Goal: Complete application form: Complete application form

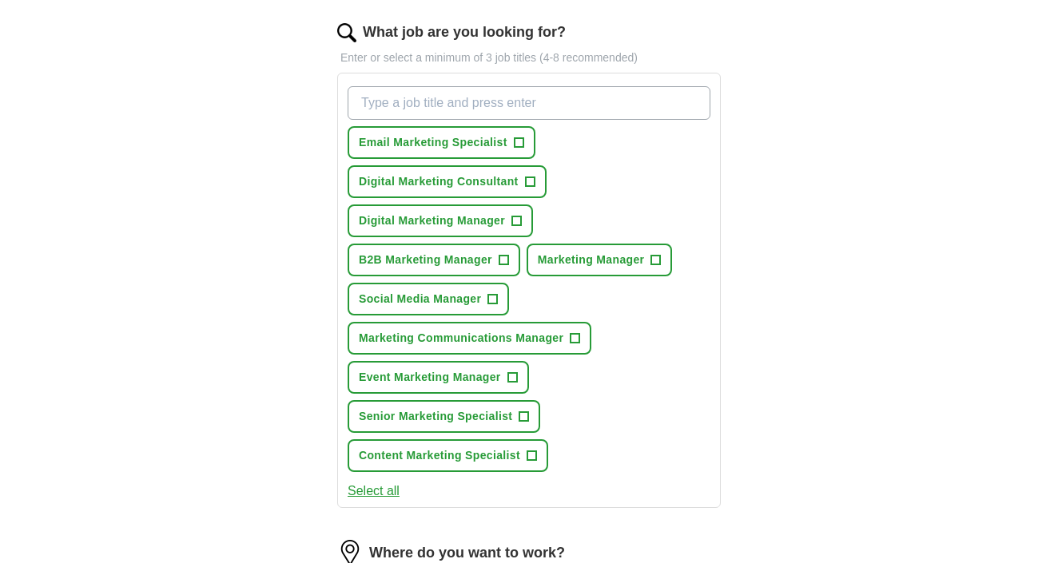
scroll to position [521, 0]
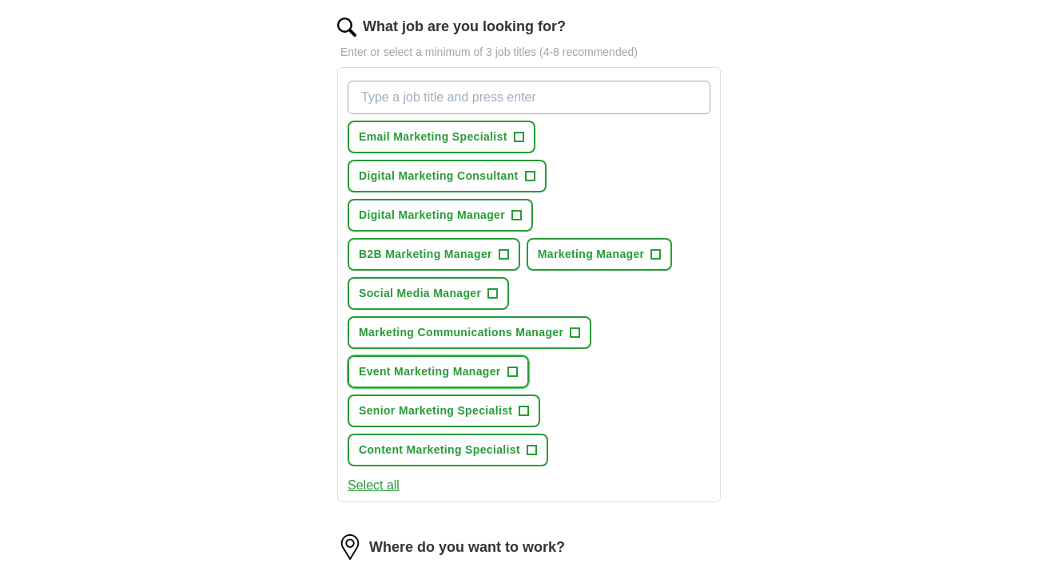
click at [510, 376] on span "+" at bounding box center [512, 372] width 10 height 13
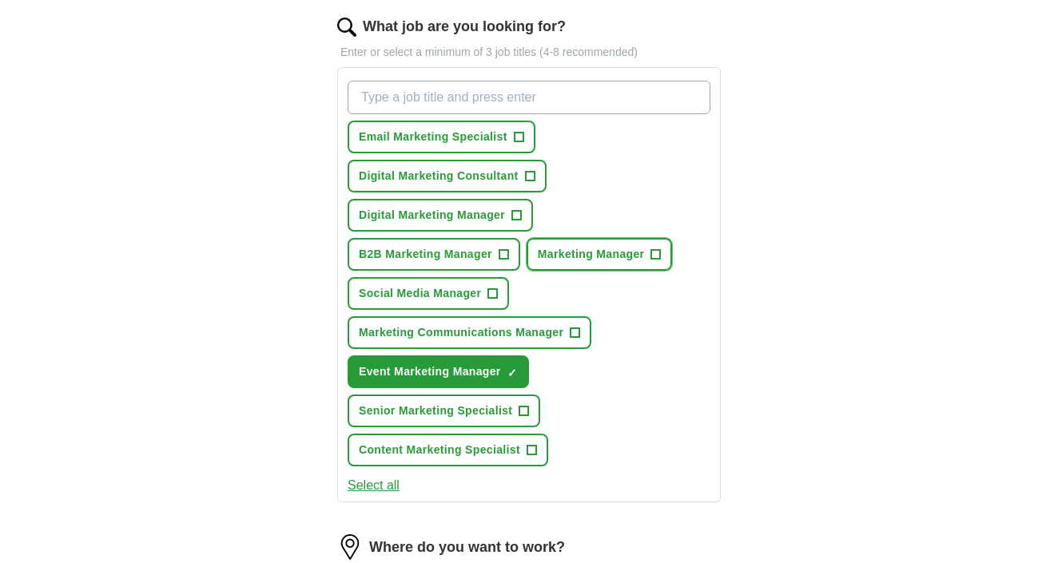
click at [655, 250] on span "+" at bounding box center [656, 255] width 10 height 13
click at [505, 130] on span "Email Marketing Specialist" at bounding box center [433, 137] width 149 height 17
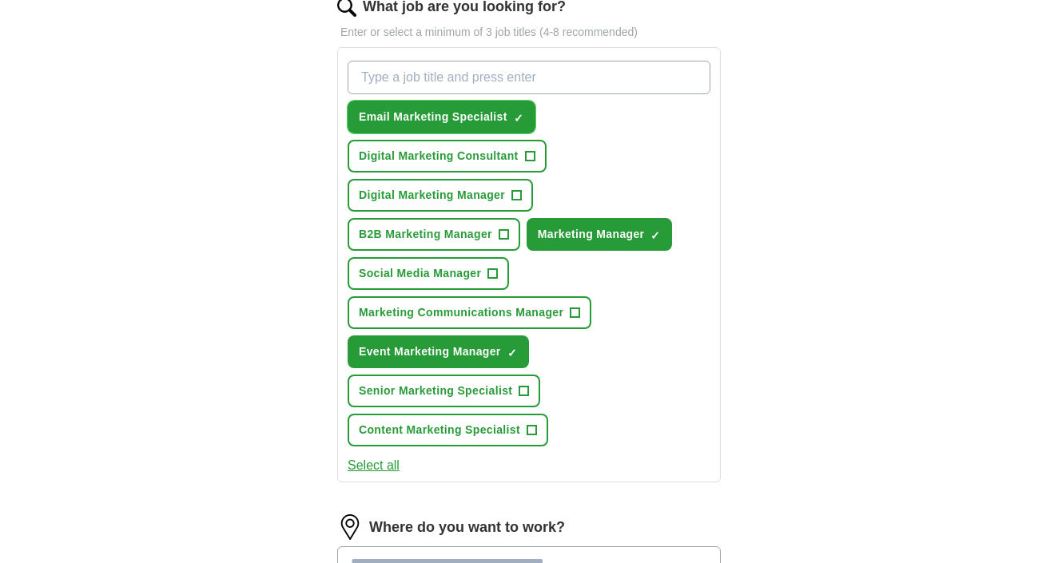
scroll to position [543, 0]
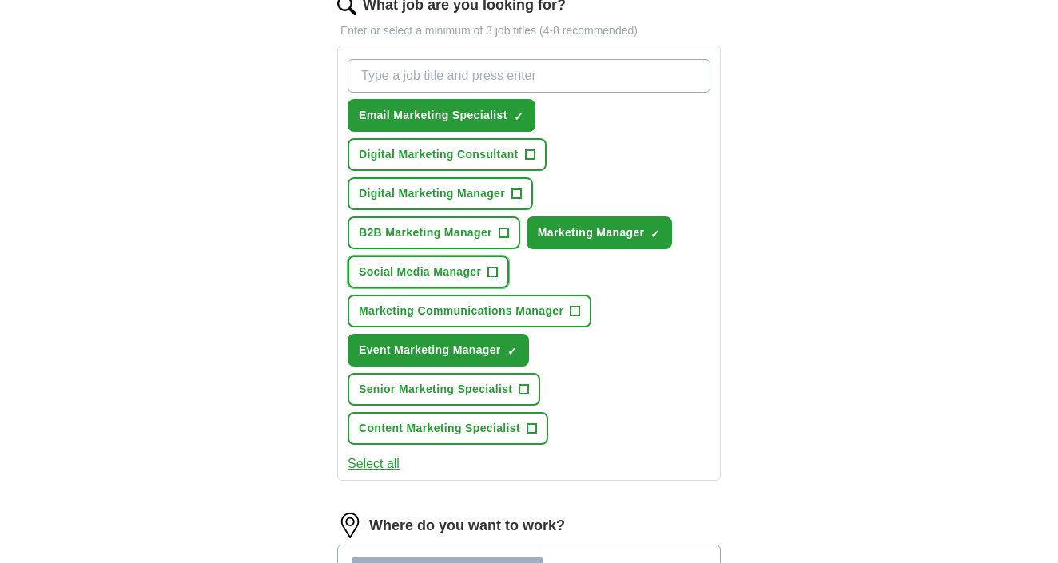
click at [459, 272] on span "Social Media Manager" at bounding box center [420, 272] width 122 height 17
click at [366, 471] on button "Select all" at bounding box center [374, 464] width 52 height 19
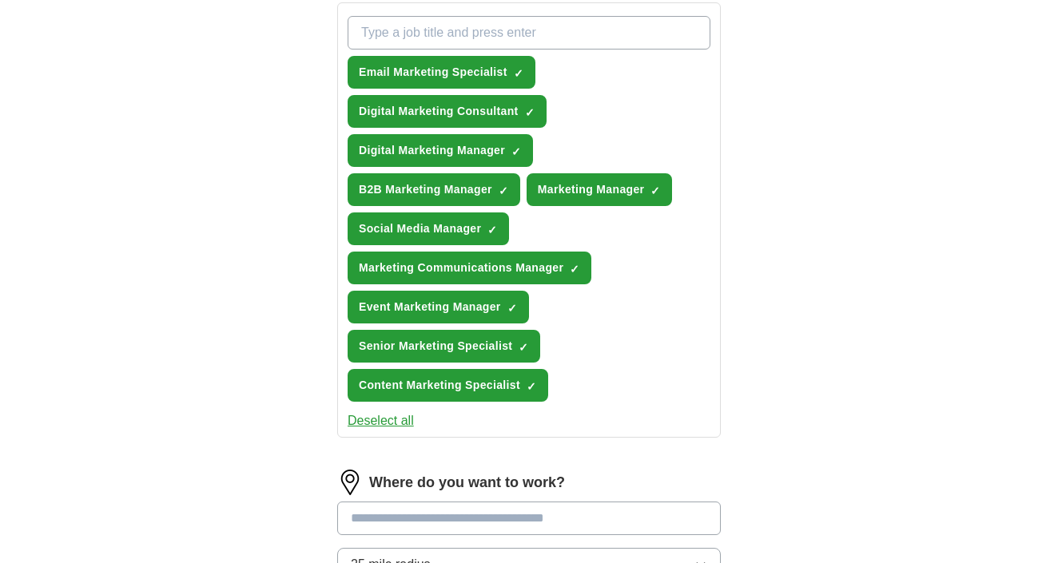
scroll to position [591, 0]
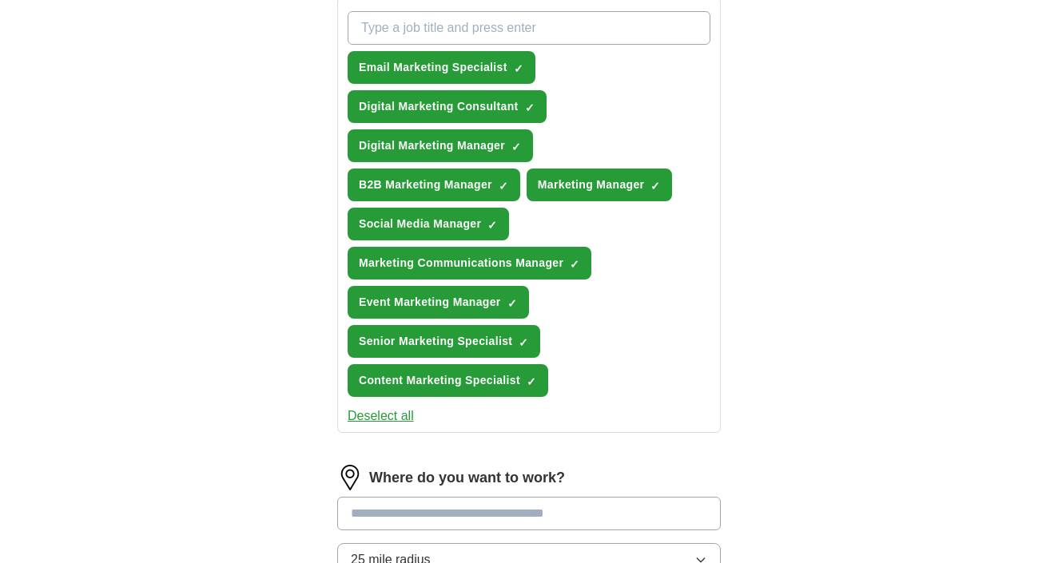
click at [375, 421] on button "Deselect all" at bounding box center [381, 416] width 66 height 19
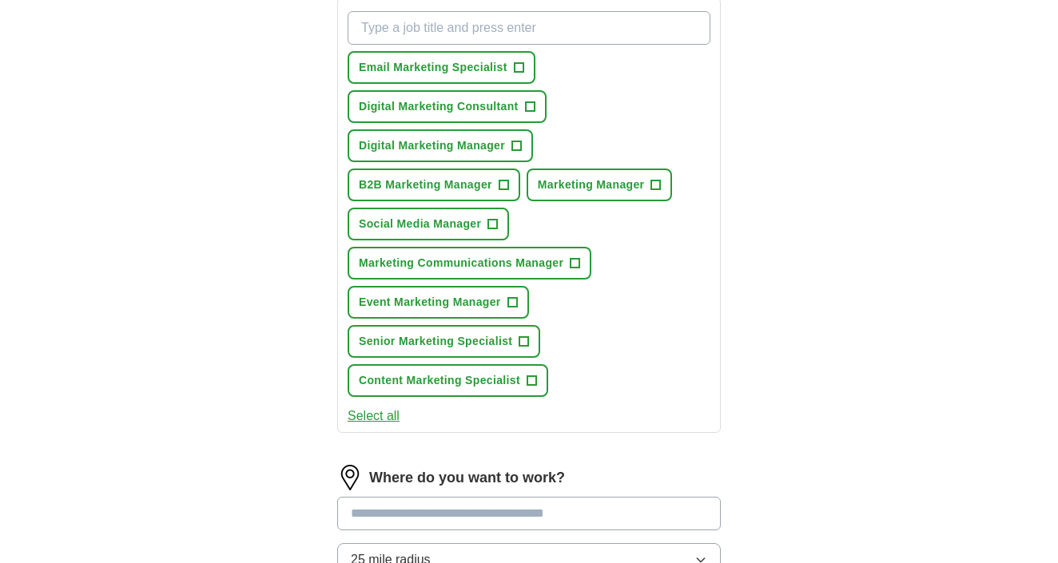
click at [375, 421] on button "Select all" at bounding box center [374, 416] width 52 height 19
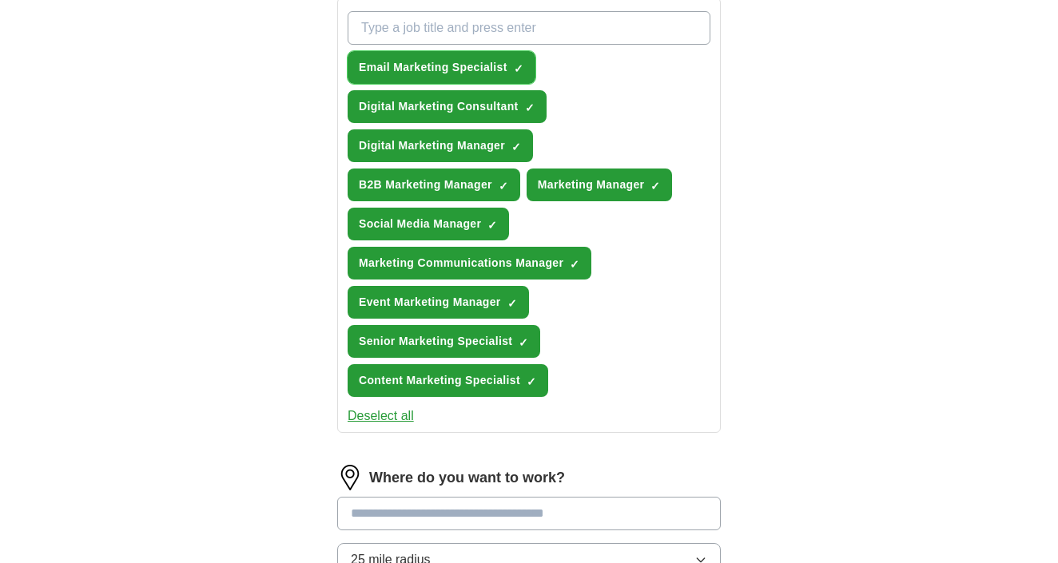
click at [478, 70] on span "Email Marketing Specialist" at bounding box center [433, 67] width 149 height 17
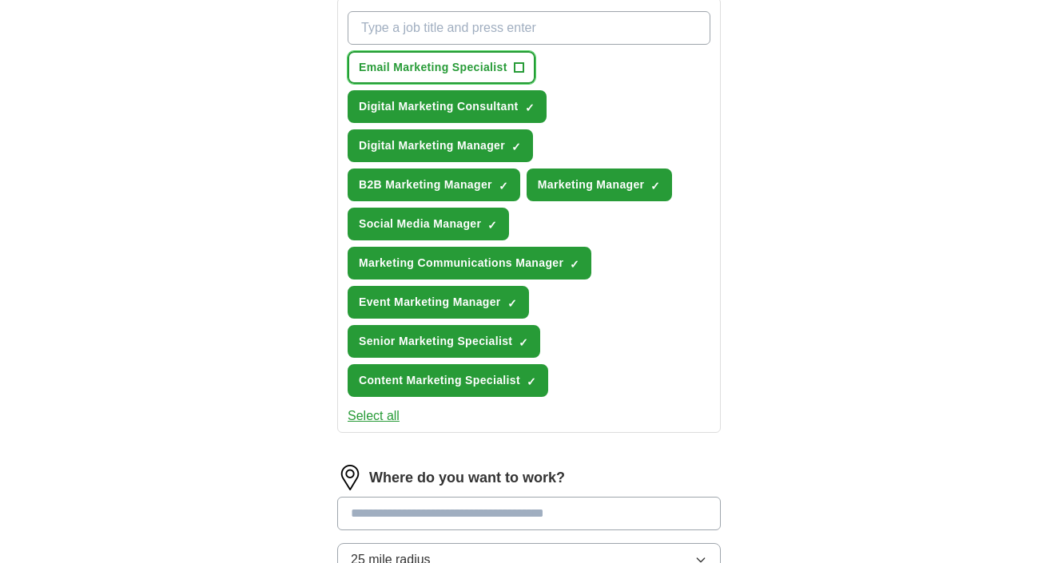
click at [478, 70] on span "Email Marketing Specialist" at bounding box center [433, 67] width 149 height 17
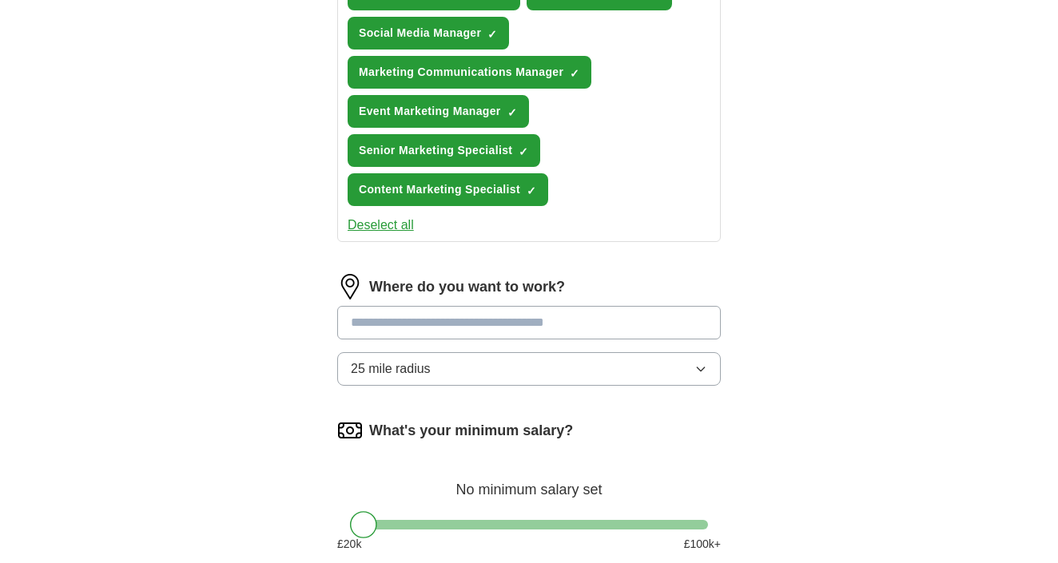
scroll to position [841, 0]
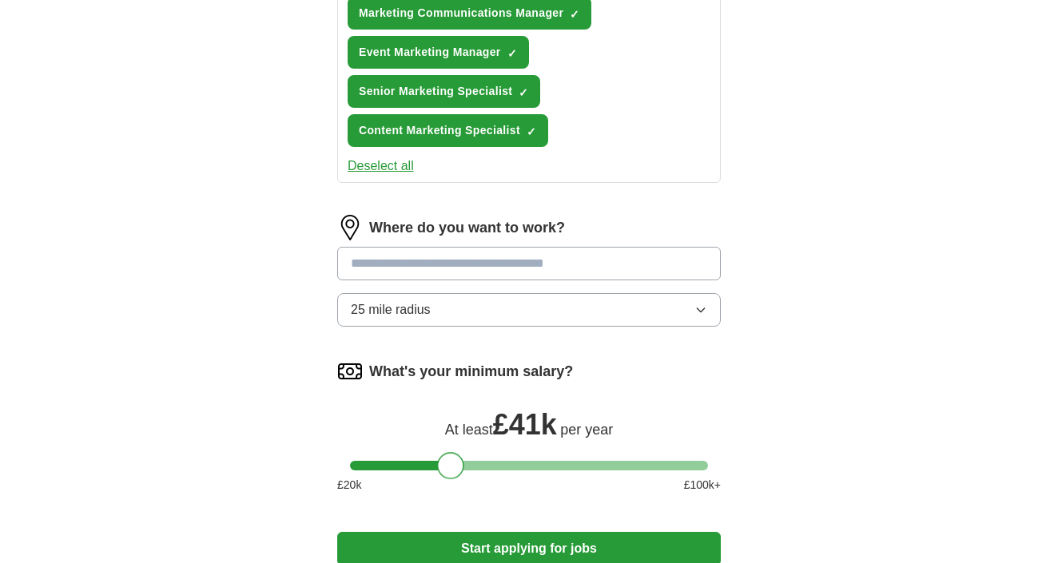
drag, startPoint x: 372, startPoint y: 466, endPoint x: 458, endPoint y: 469, distance: 86.4
click at [458, 469] on div at bounding box center [450, 465] width 27 height 27
click at [463, 470] on div at bounding box center [454, 465] width 27 height 27
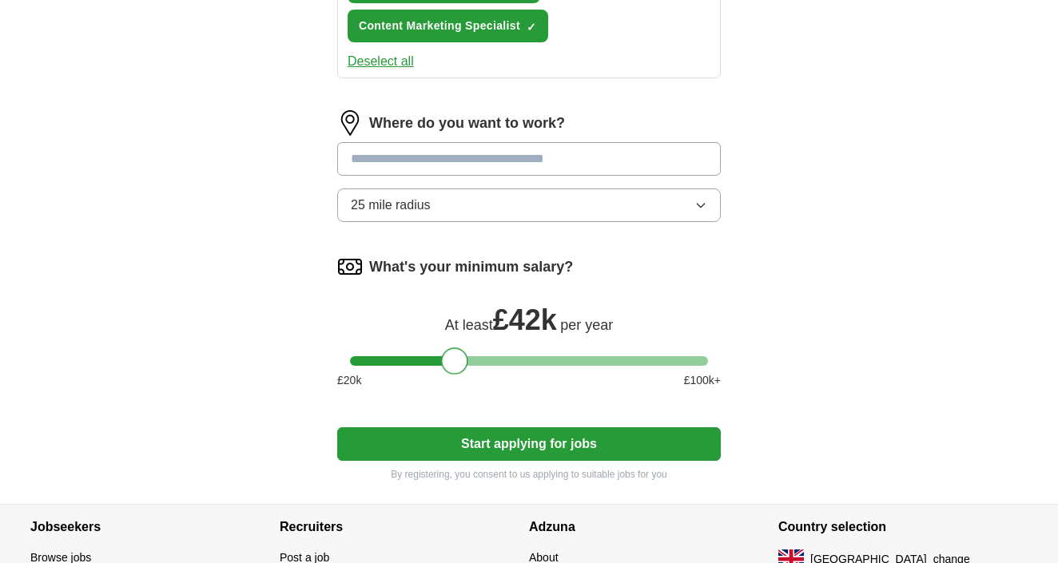
scroll to position [961, 0]
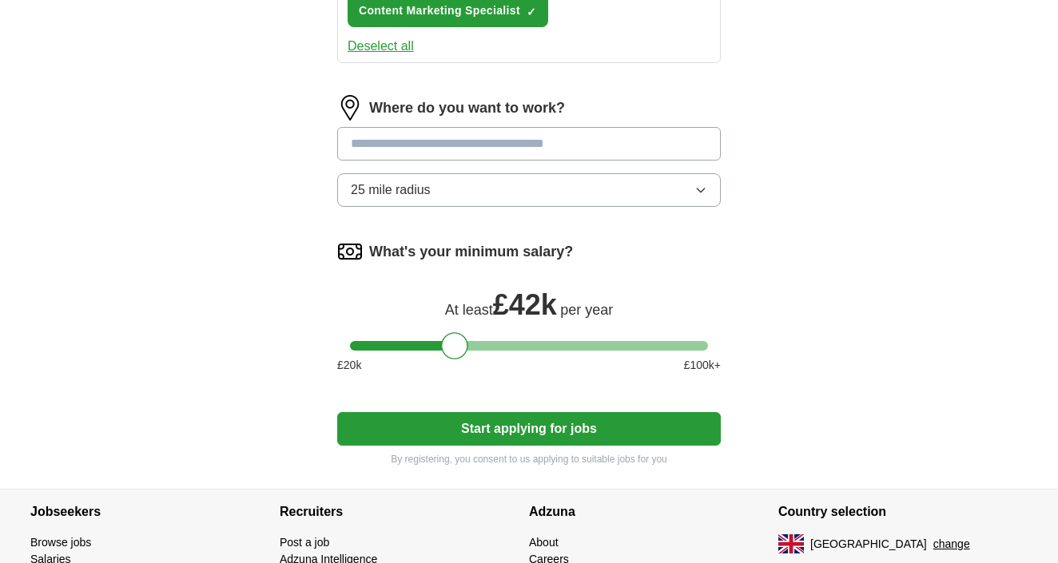
click at [472, 440] on button "Start applying for jobs" at bounding box center [529, 429] width 384 height 34
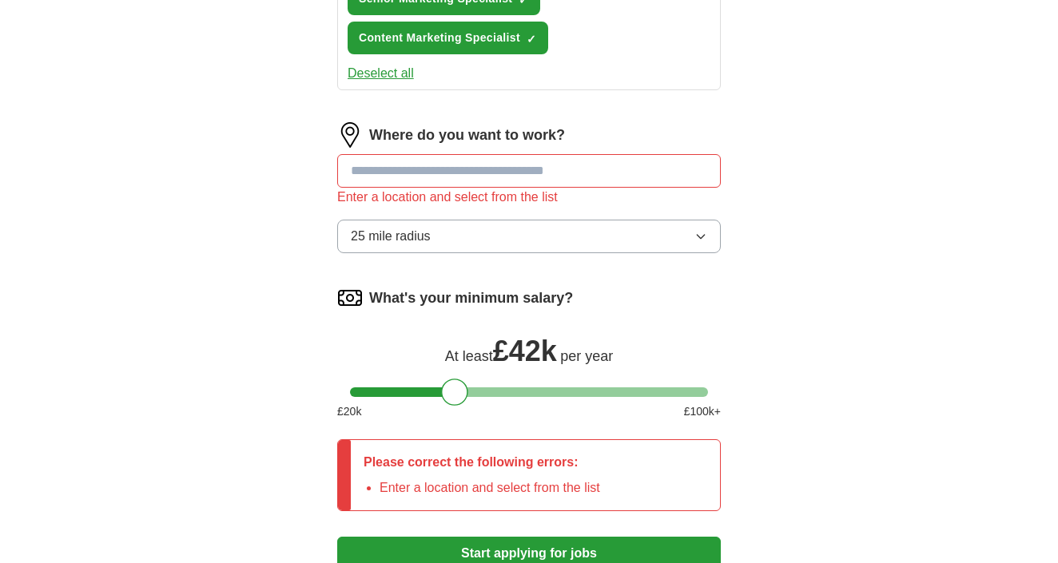
scroll to position [924, 0]
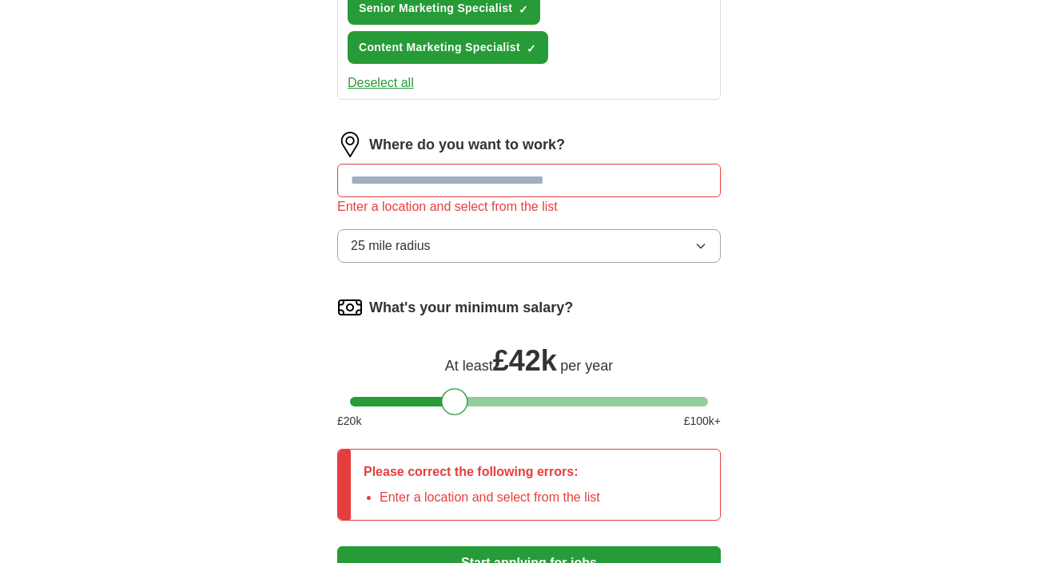
click at [511, 185] on input at bounding box center [529, 181] width 384 height 34
type input "*****"
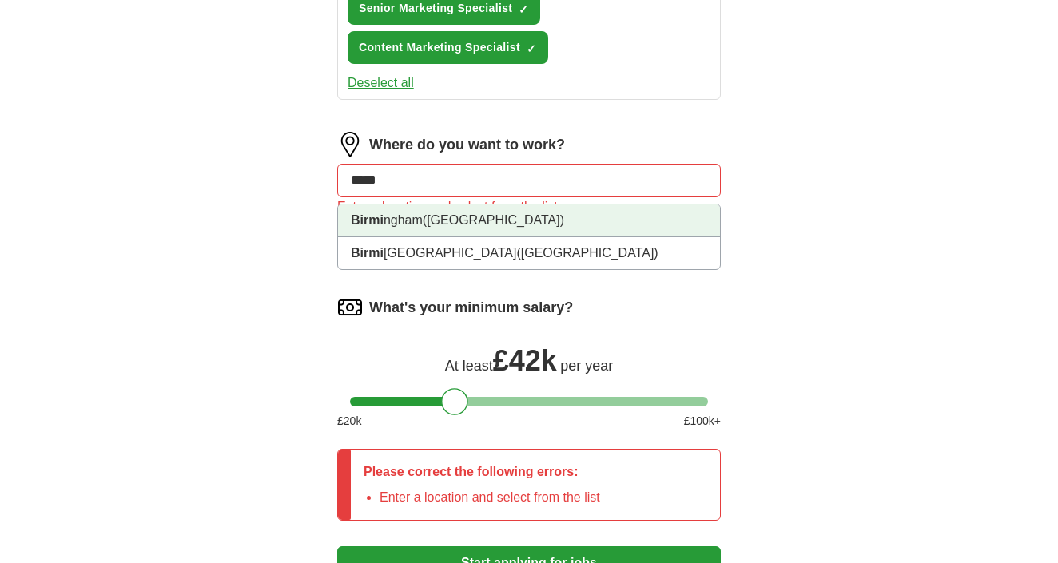
click at [487, 223] on span "([GEOGRAPHIC_DATA])" at bounding box center [493, 220] width 141 height 14
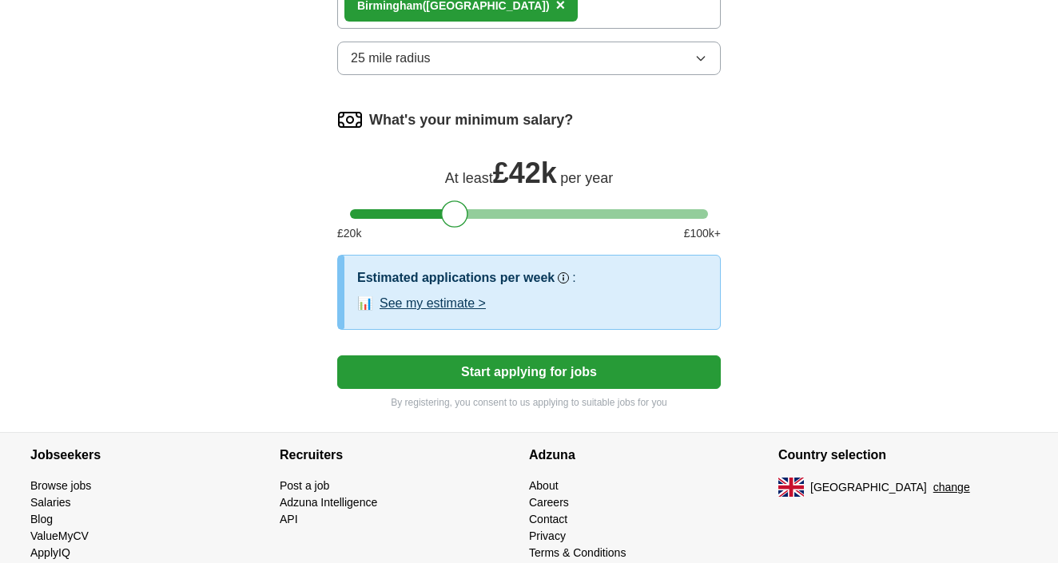
scroll to position [1147, 0]
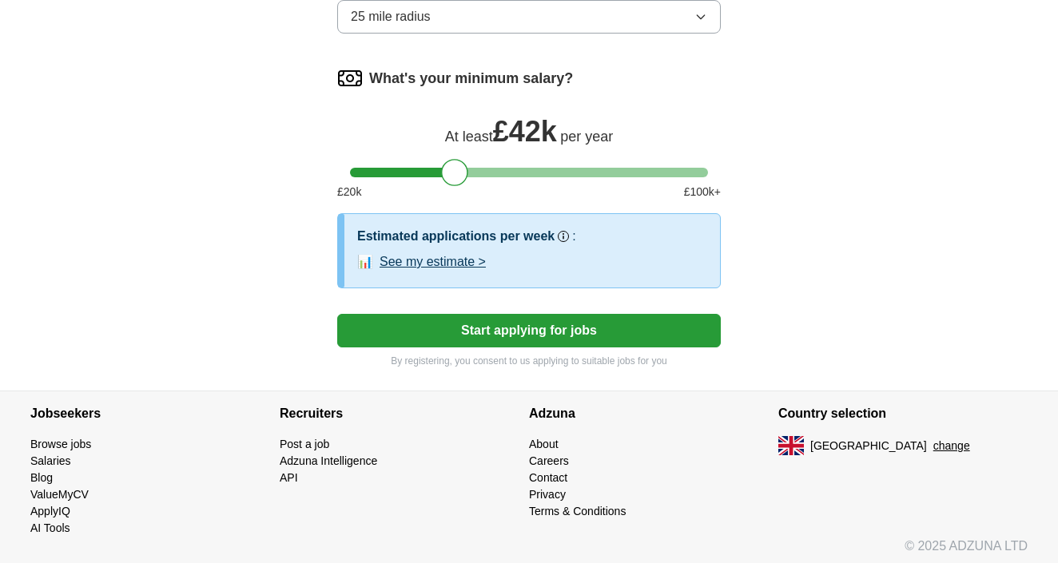
click at [440, 261] on button "See my estimate >" at bounding box center [433, 262] width 106 height 19
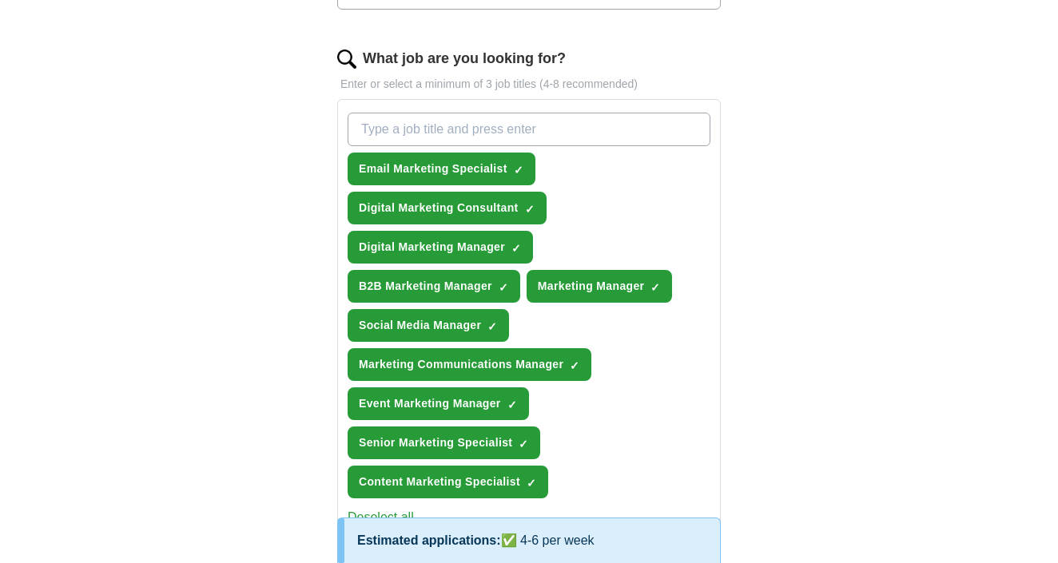
scroll to position [495, 0]
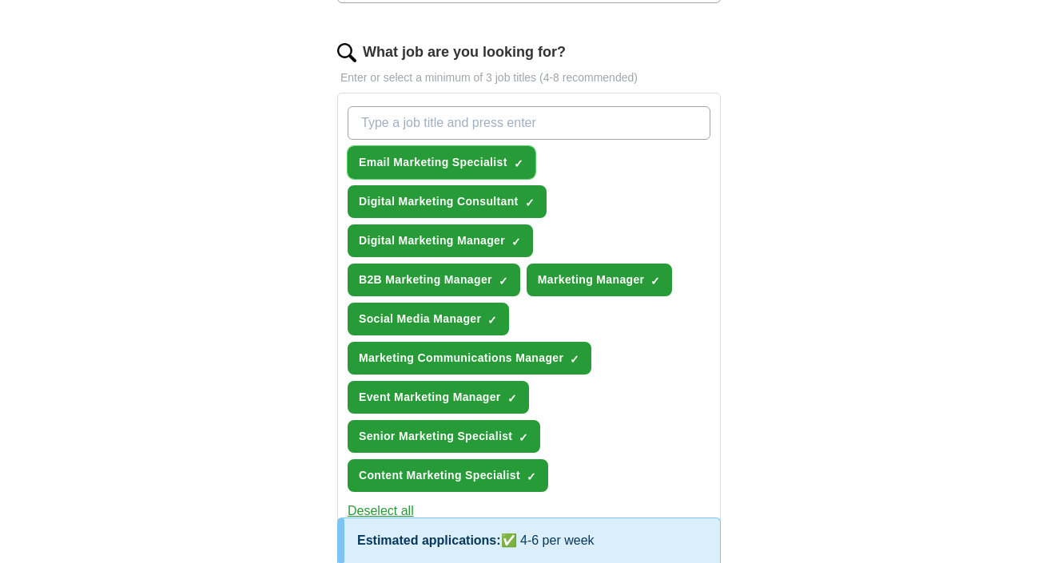
click at [477, 173] on button "Email Marketing Specialist ✓ ×" at bounding box center [442, 162] width 188 height 33
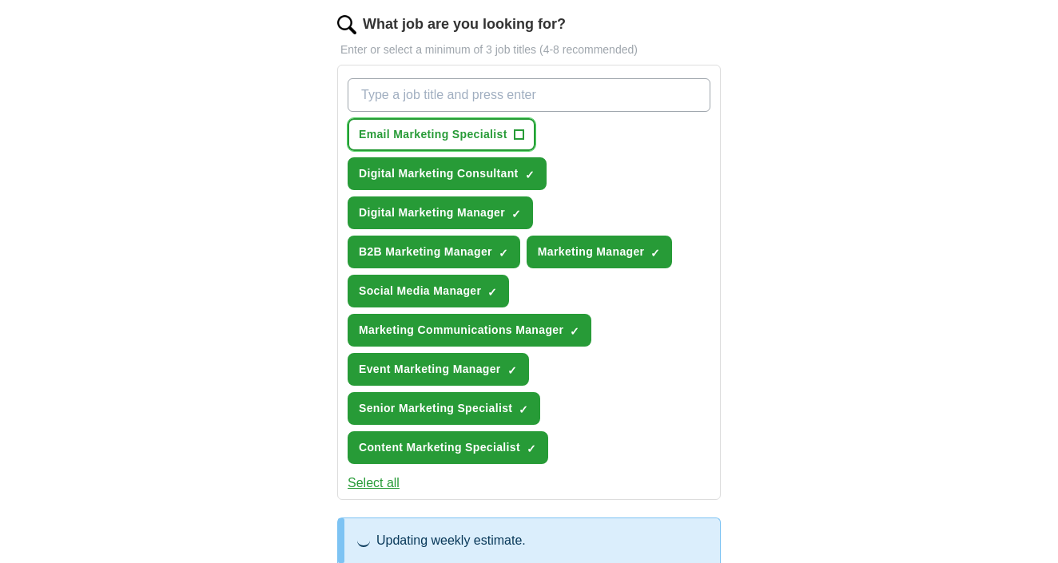
scroll to position [524, 0]
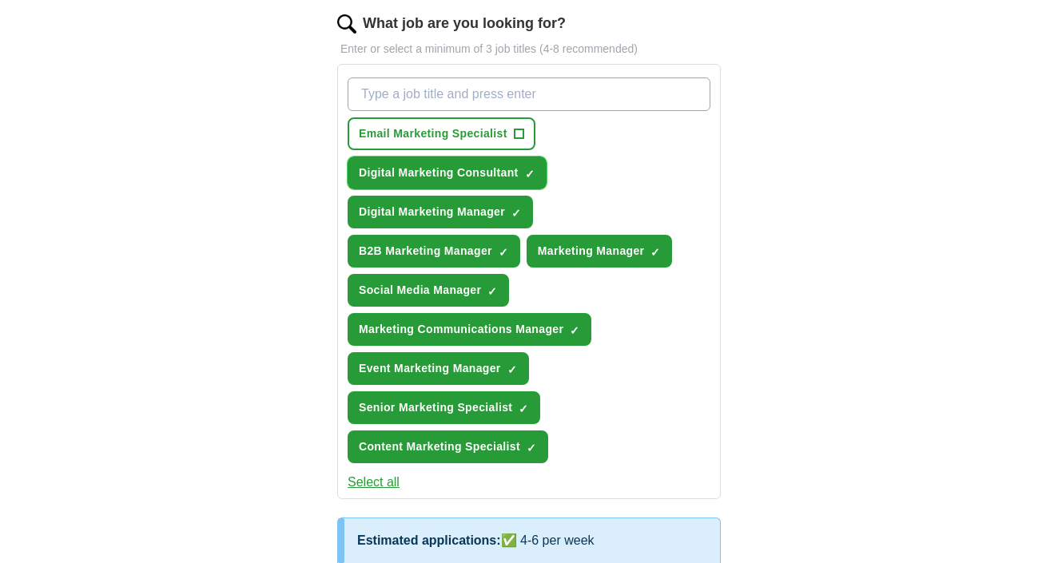
click at [504, 180] on span "Digital Marketing Consultant" at bounding box center [439, 173] width 160 height 17
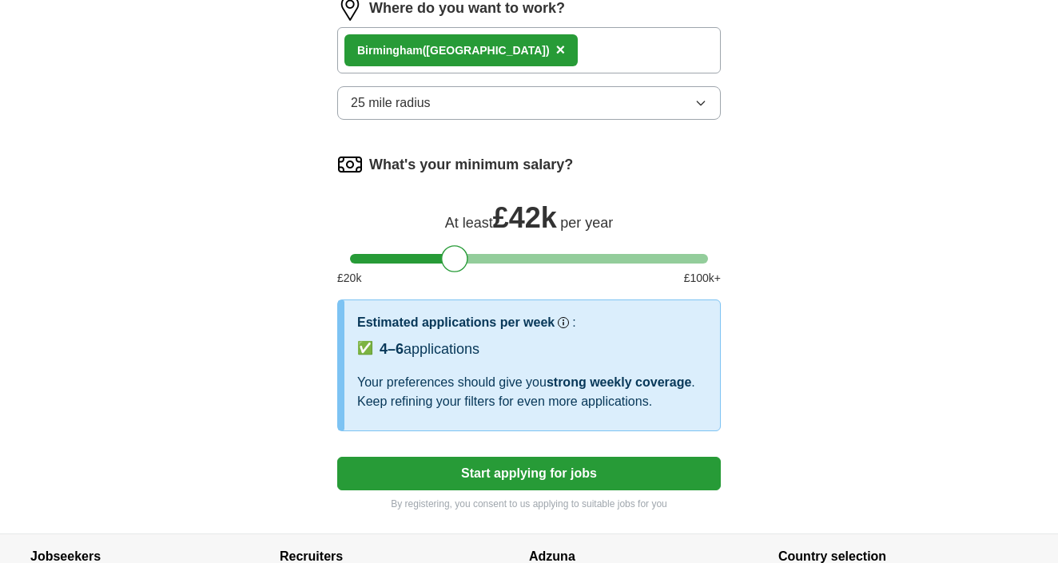
scroll to position [1210, 0]
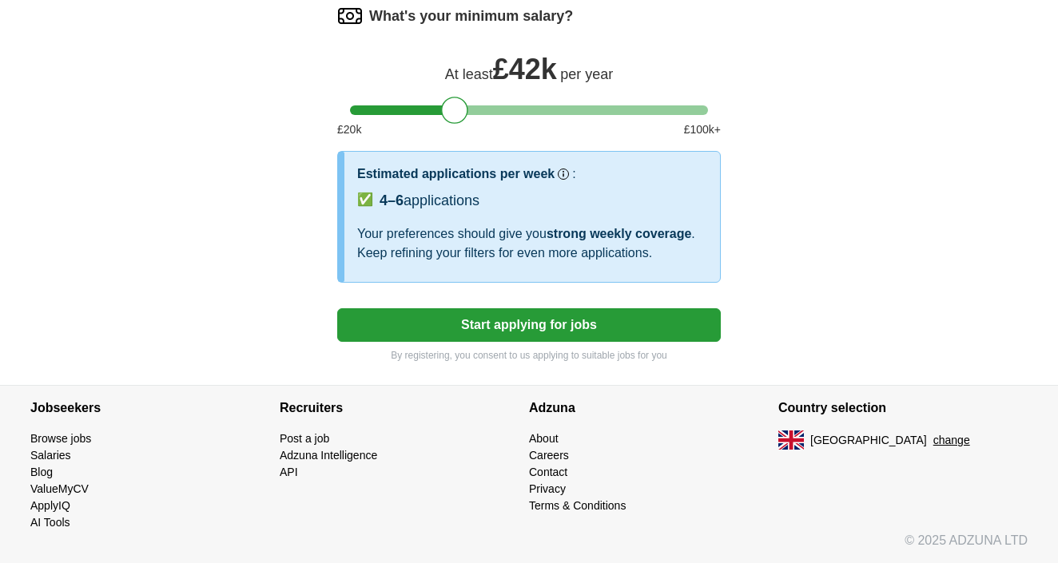
click at [591, 336] on button "Start applying for jobs" at bounding box center [529, 325] width 384 height 34
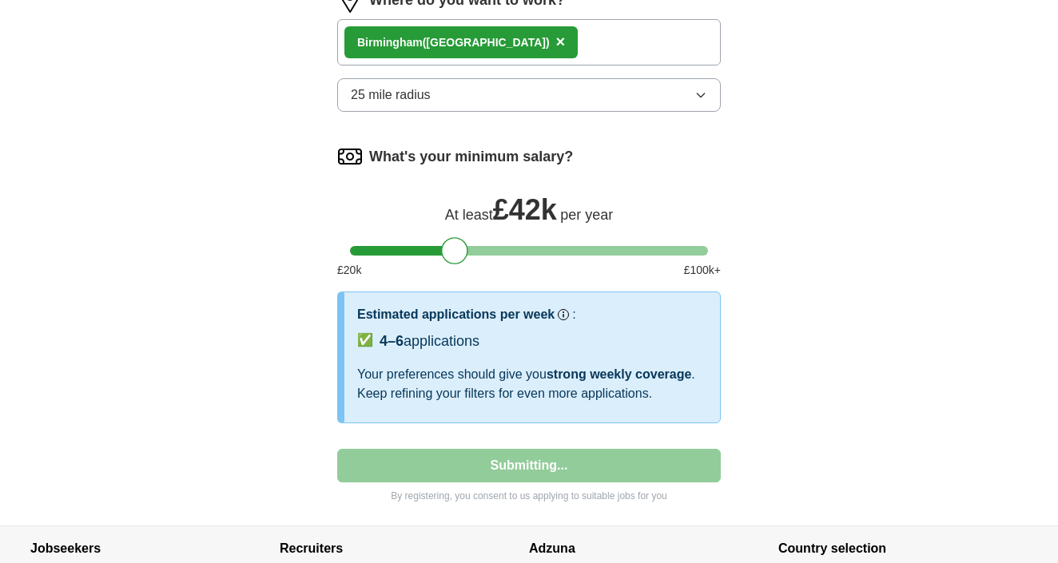
select select "**"
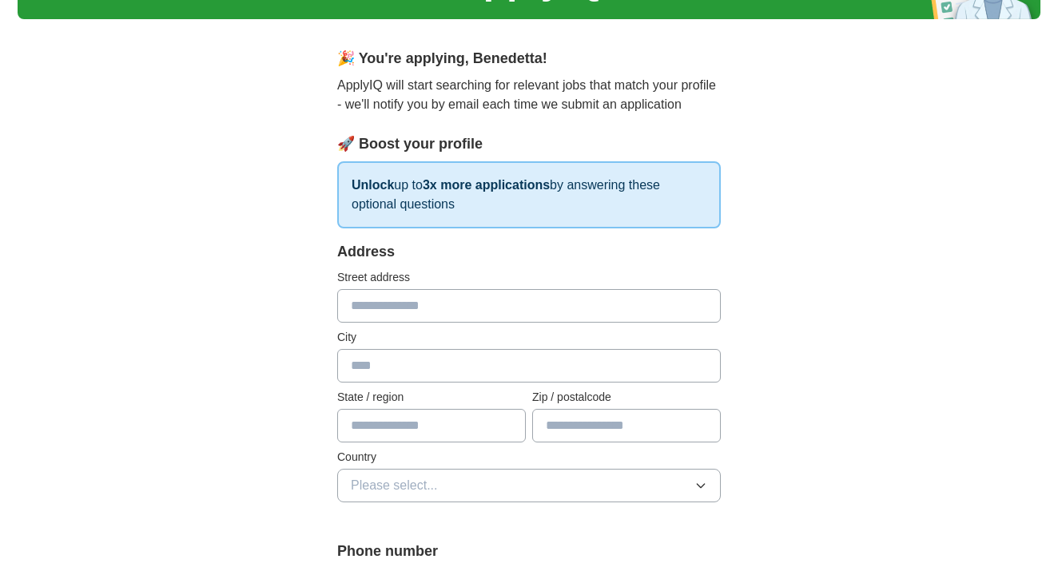
scroll to position [125, 0]
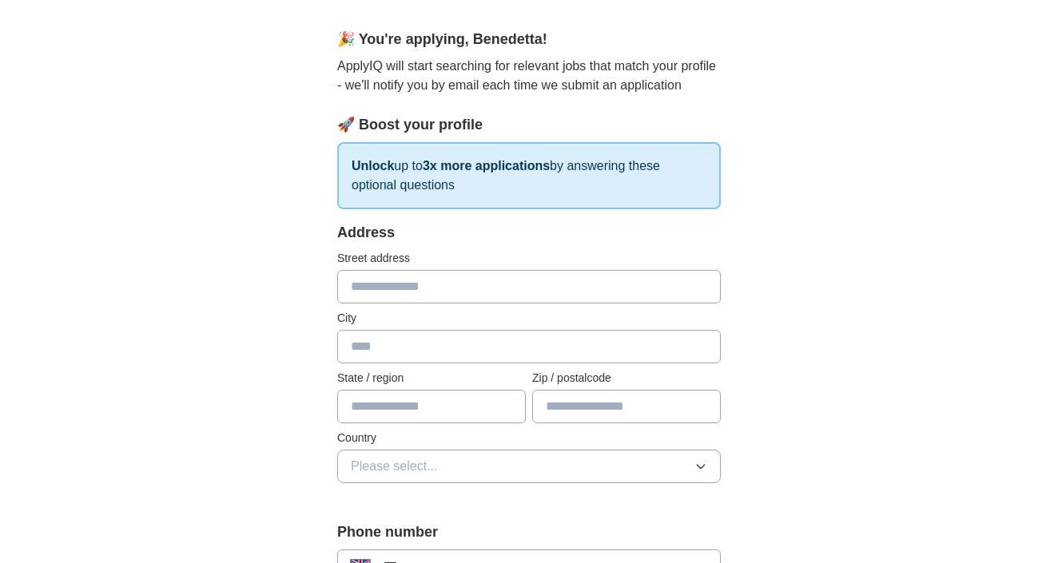
click at [473, 304] on input "text" at bounding box center [529, 287] width 384 height 34
type input "**********"
type input "******"
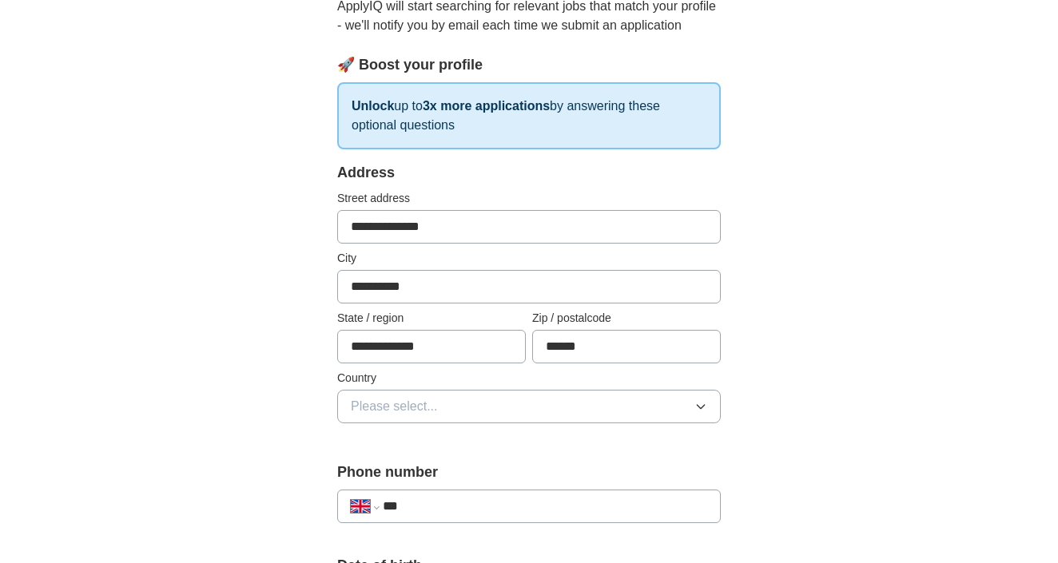
scroll to position [192, 0]
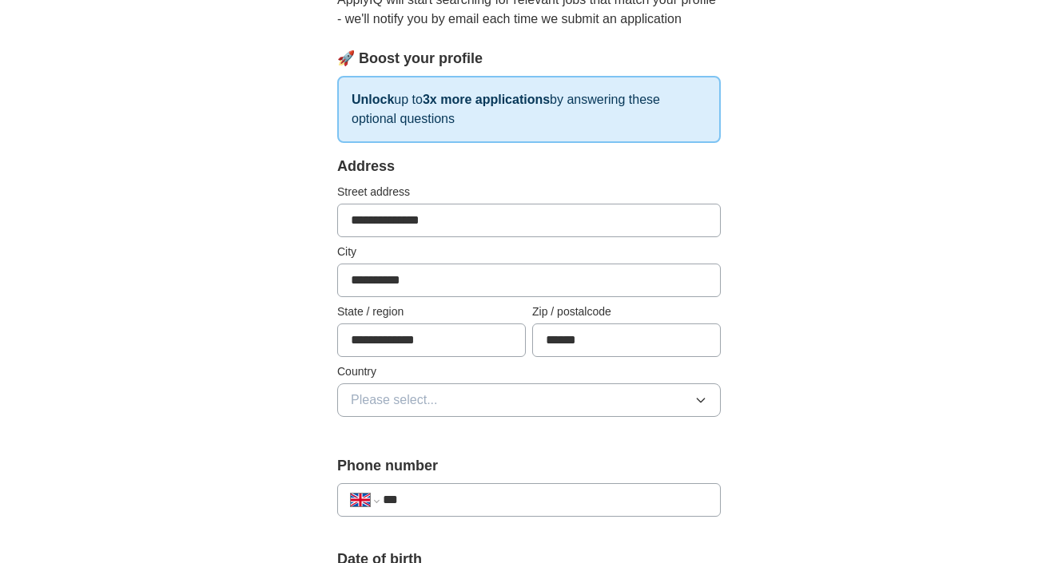
click at [454, 407] on button "Please select..." at bounding box center [529, 401] width 384 height 34
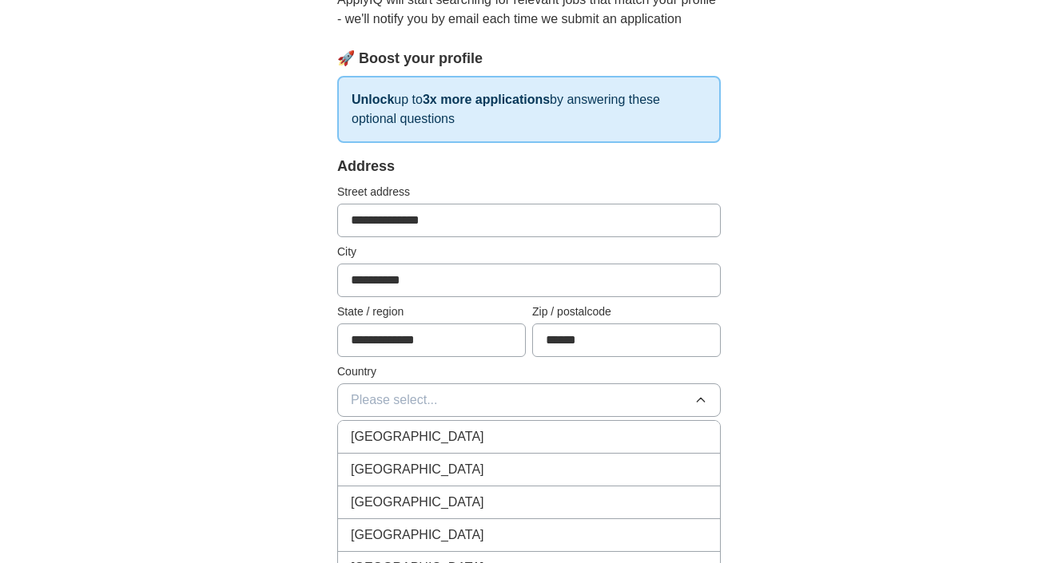
click at [450, 433] on div "[GEOGRAPHIC_DATA]" at bounding box center [529, 437] width 356 height 19
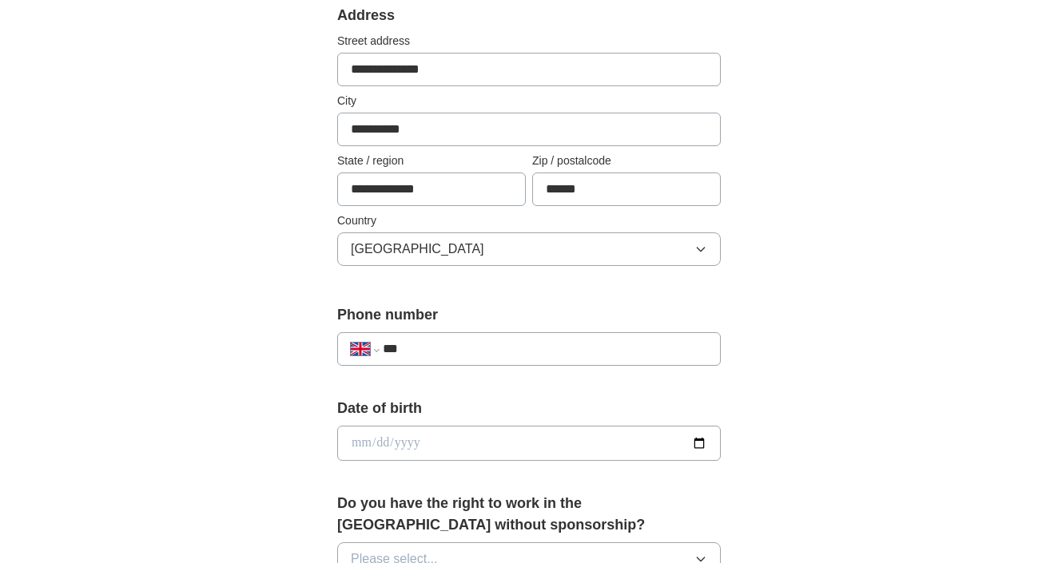
scroll to position [357, 0]
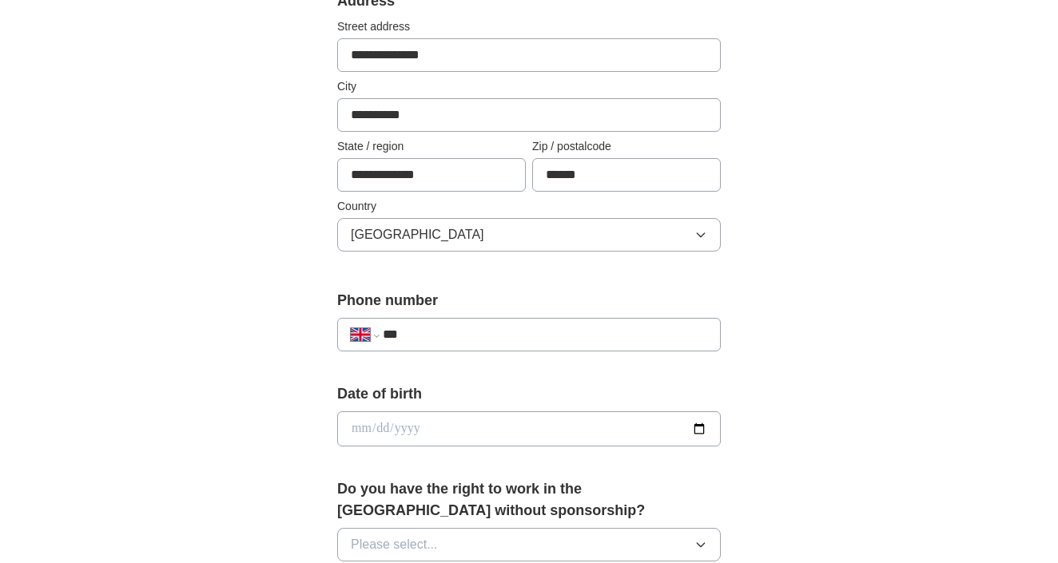
click at [515, 331] on input "***" at bounding box center [545, 334] width 324 height 19
type input "**********"
click at [431, 441] on input "date" at bounding box center [529, 429] width 384 height 35
type input "**********"
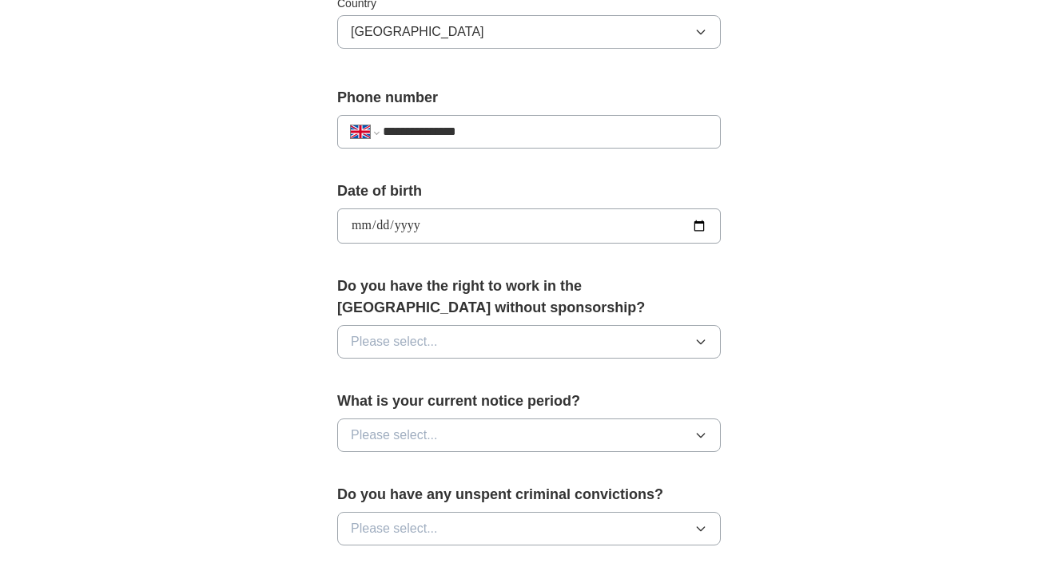
scroll to position [563, 0]
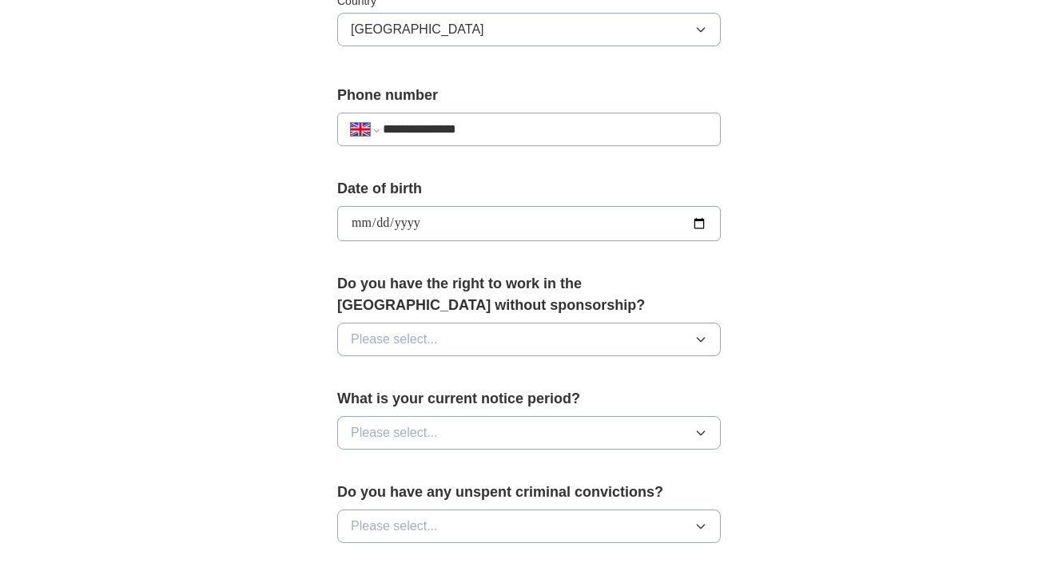
click at [476, 339] on button "Please select..." at bounding box center [529, 340] width 384 height 34
click at [827, 339] on div "**********" at bounding box center [529, 203] width 1023 height 1434
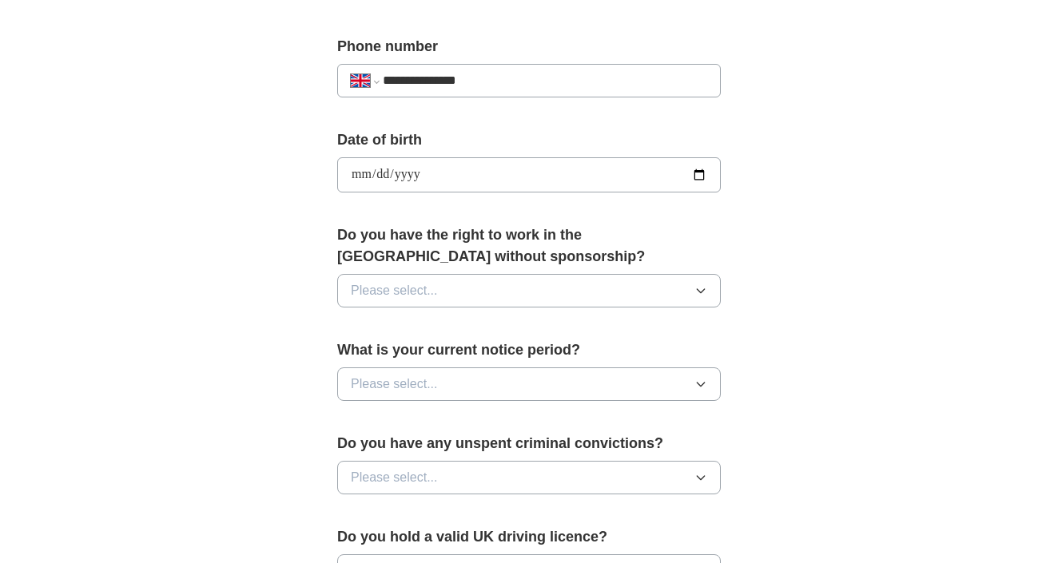
scroll to position [627, 0]
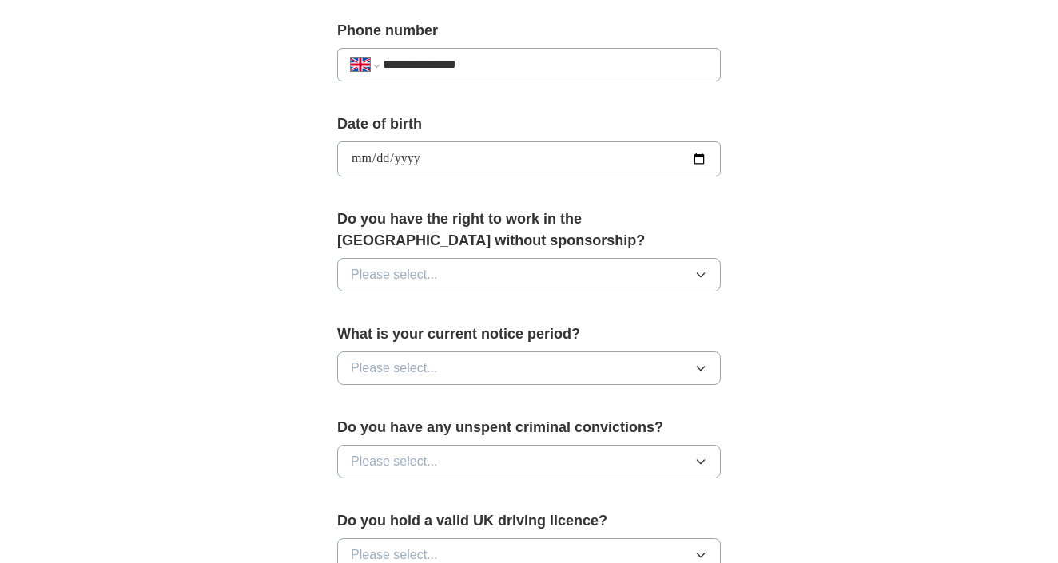
click at [659, 275] on button "Please select..." at bounding box center [529, 275] width 384 height 34
click at [599, 334] on li "No" at bounding box center [529, 344] width 382 height 33
click at [581, 359] on button "Please select..." at bounding box center [529, 369] width 384 height 34
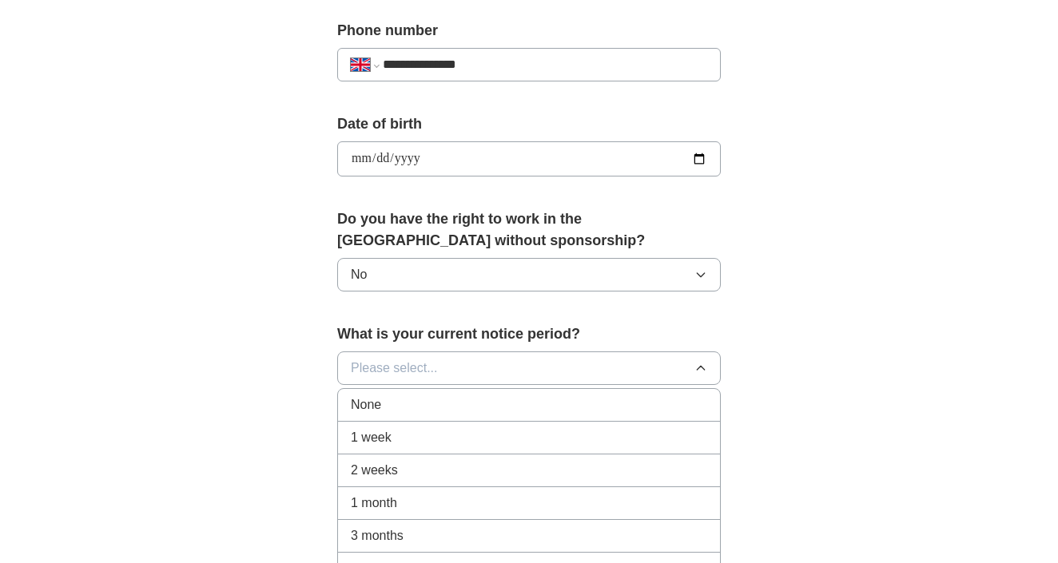
click at [814, 386] on div "**********" at bounding box center [529, 138] width 1023 height 1434
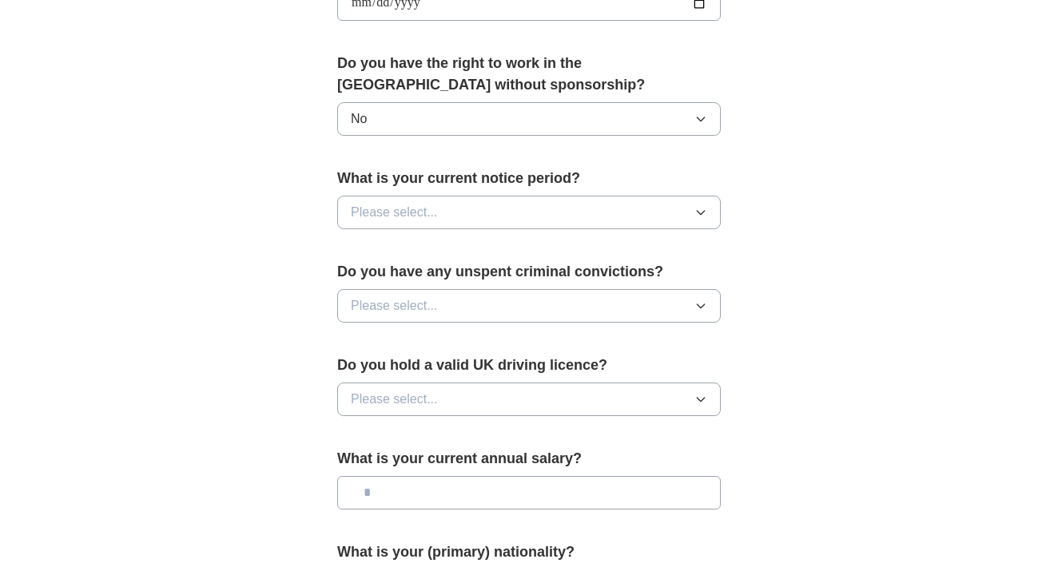
scroll to position [784, 0]
click at [664, 213] on button "Please select..." at bounding box center [529, 212] width 384 height 34
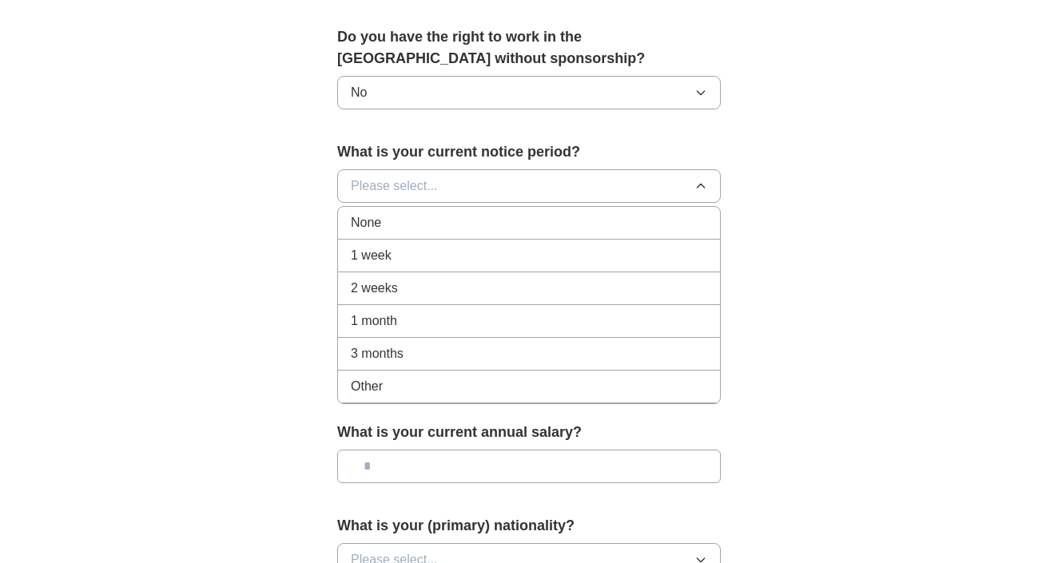
scroll to position [810, 0]
click at [516, 392] on div "Other" at bounding box center [529, 385] width 356 height 19
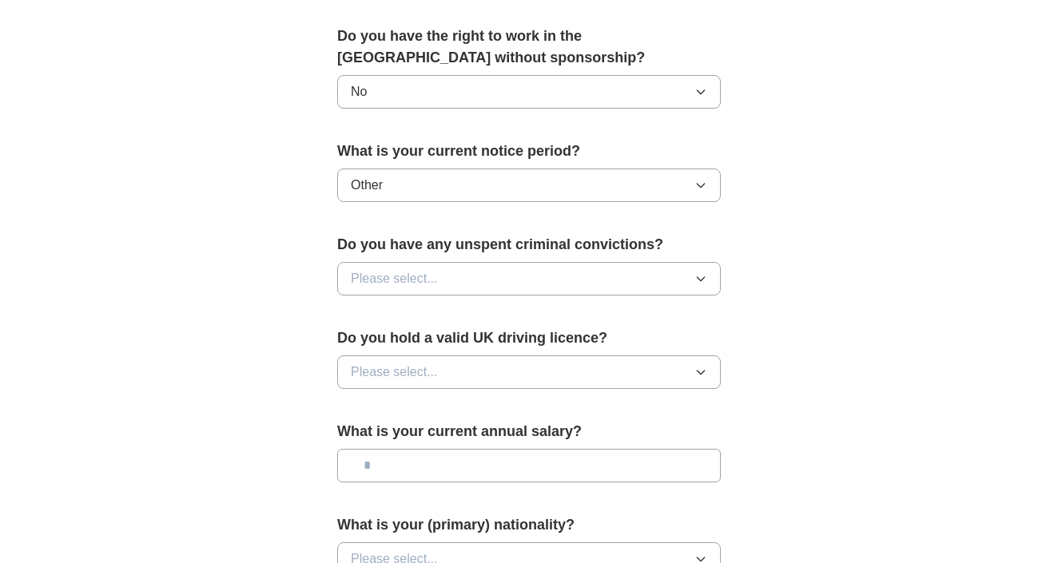
click at [537, 372] on button "Please select..." at bounding box center [529, 373] width 384 height 34
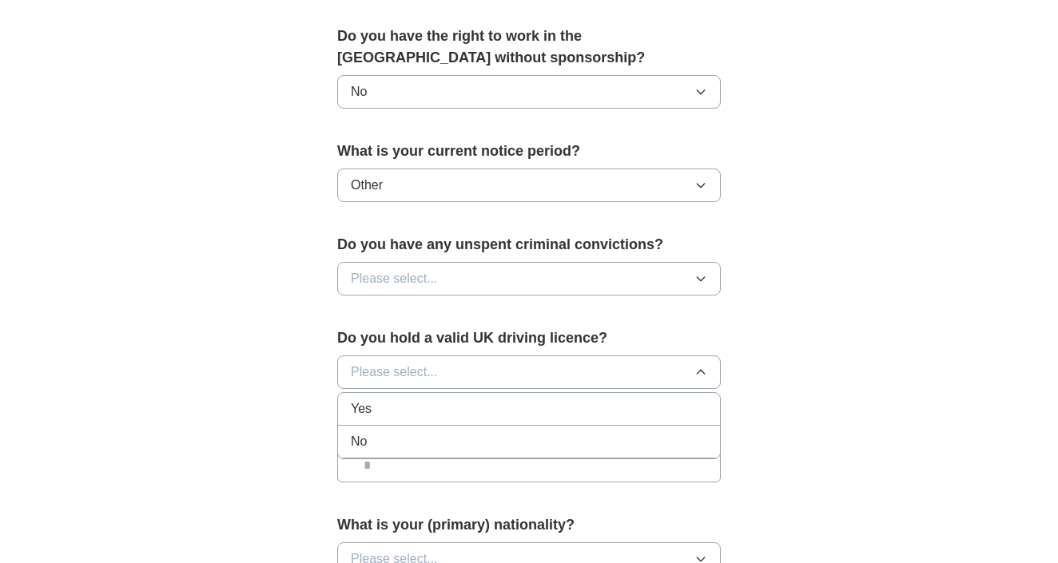
click at [529, 412] on div "Yes" at bounding box center [529, 409] width 356 height 19
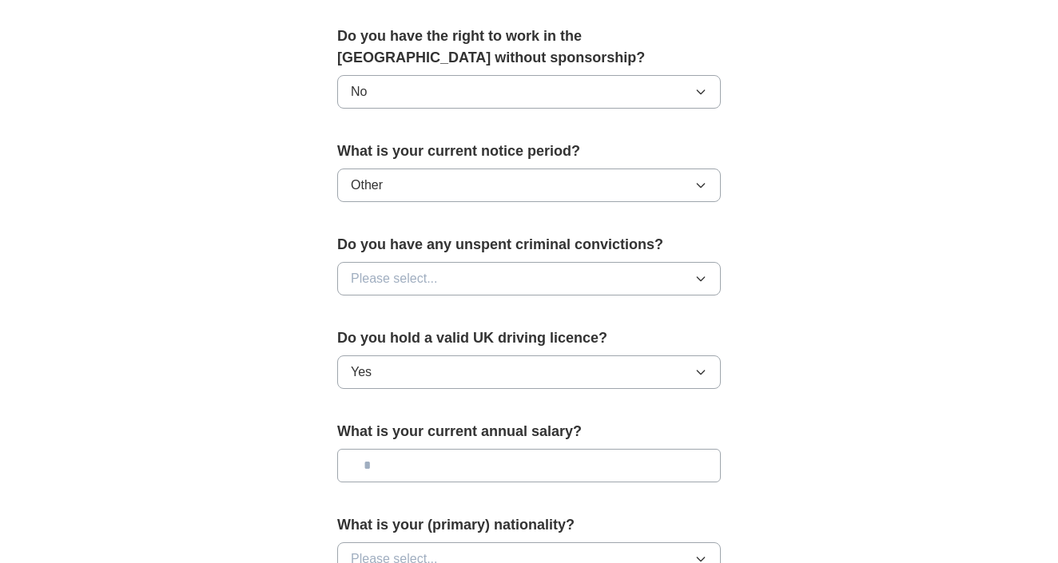
click at [563, 280] on button "Please select..." at bounding box center [529, 279] width 384 height 34
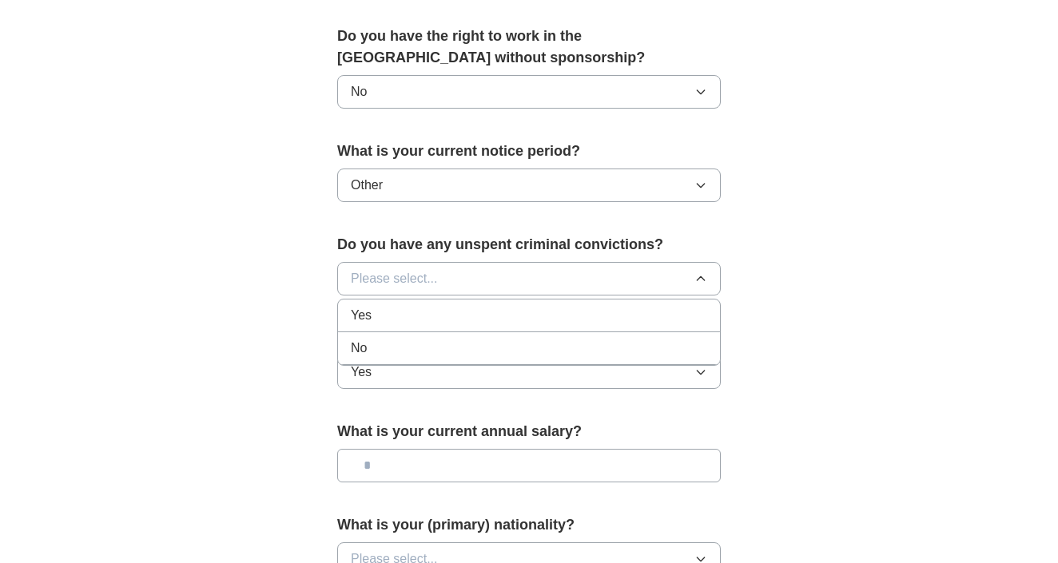
click at [647, 241] on label "Do you have any unspent criminal convictions?" at bounding box center [529, 245] width 384 height 22
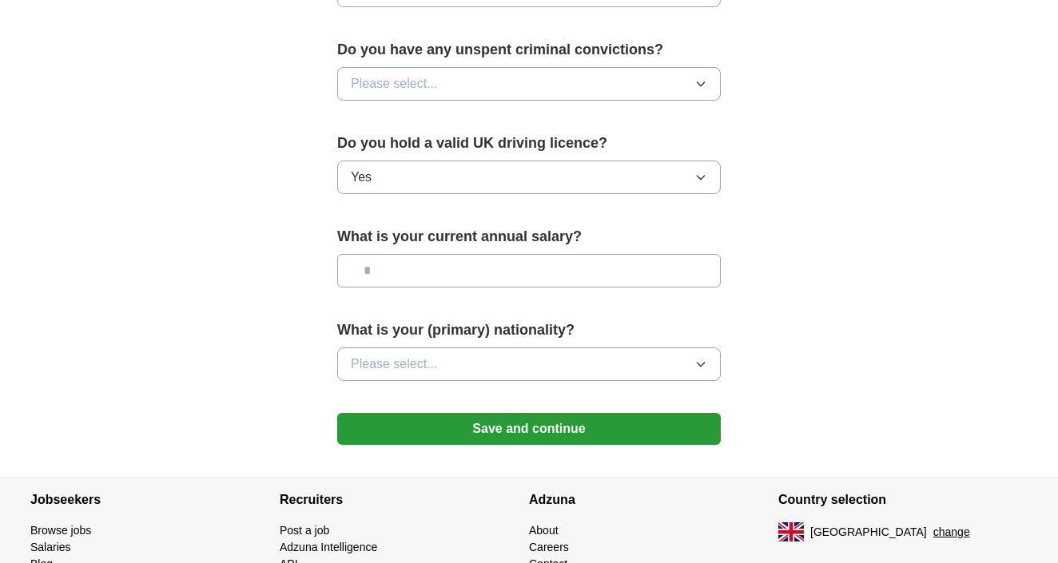
scroll to position [1006, 0]
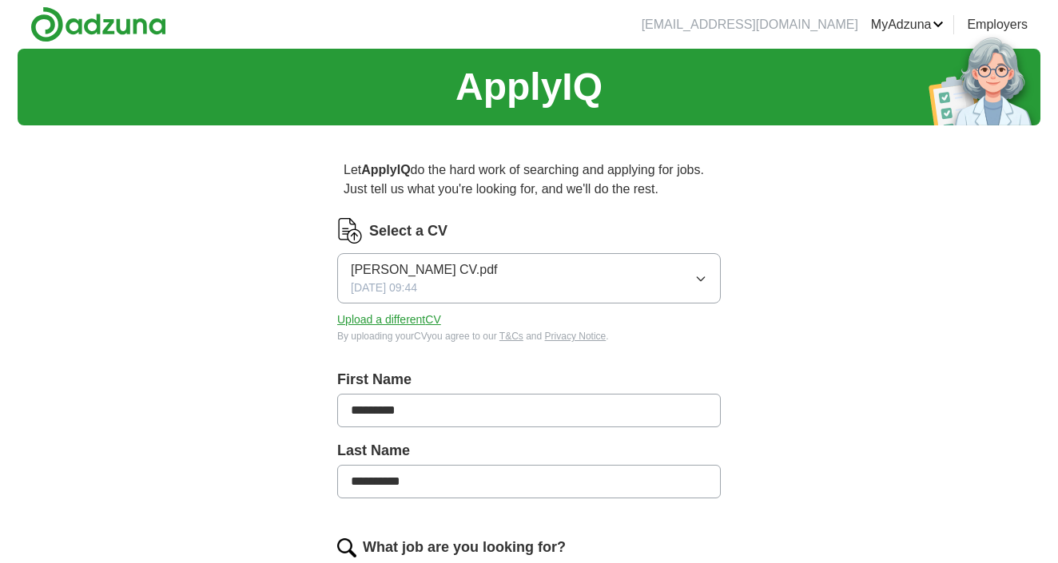
scroll to position [798, 0]
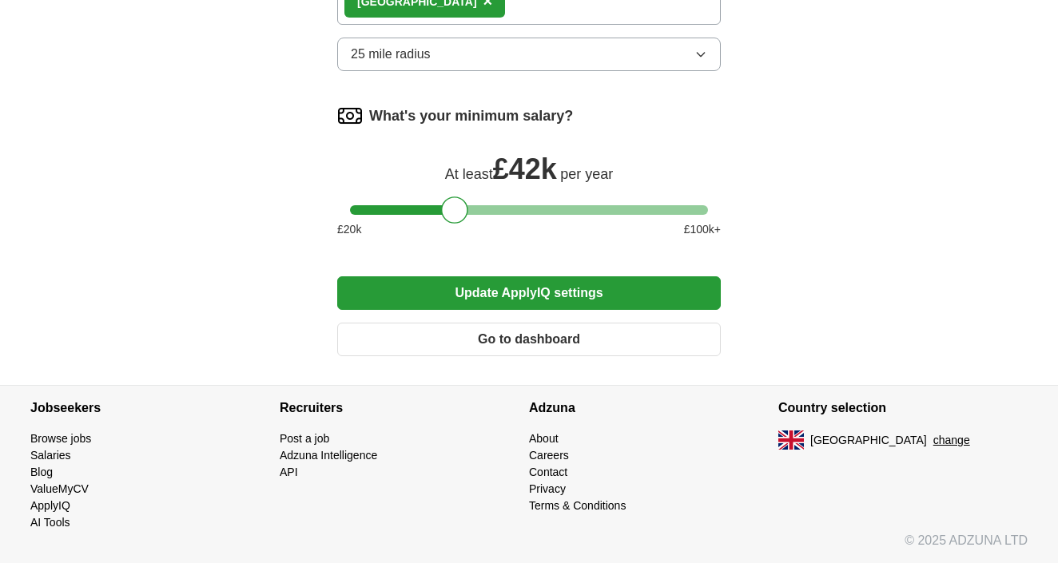
click at [615, 298] on button "Update ApplyIQ settings" at bounding box center [529, 293] width 384 height 34
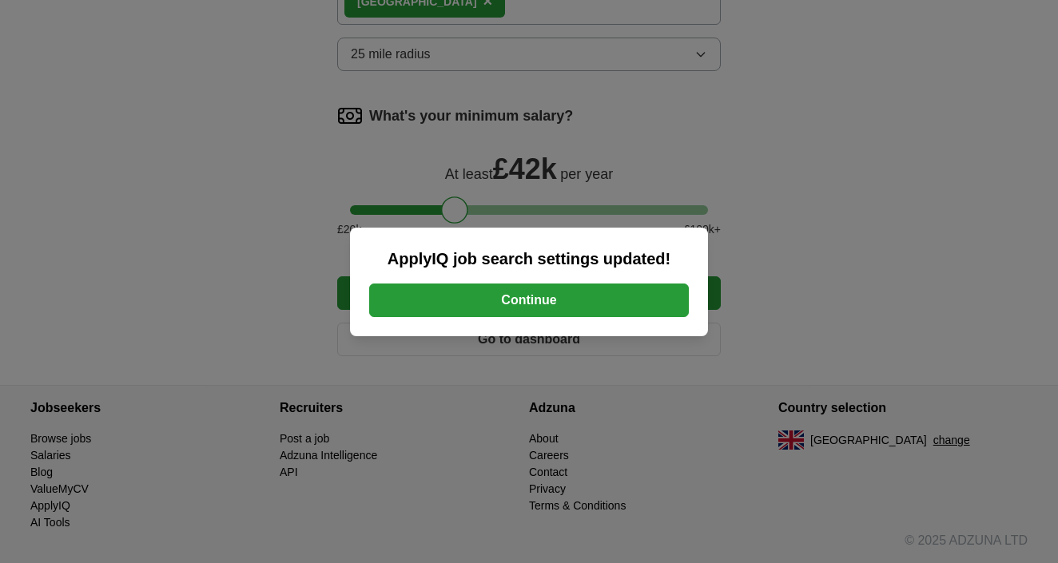
click at [609, 310] on button "Continue" at bounding box center [529, 301] width 320 height 34
